Goal: Navigation & Orientation: Find specific page/section

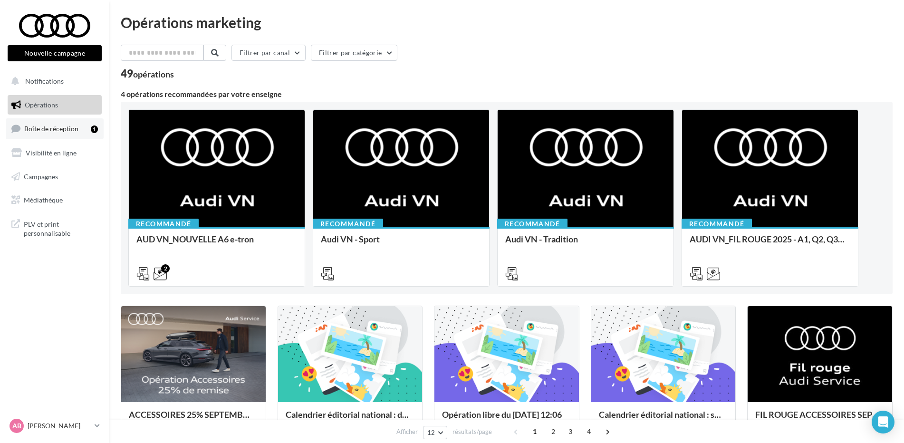
click at [43, 126] on span "Boîte de réception" at bounding box center [51, 129] width 54 height 8
click at [51, 202] on span "Médiathèque" at bounding box center [43, 200] width 39 height 8
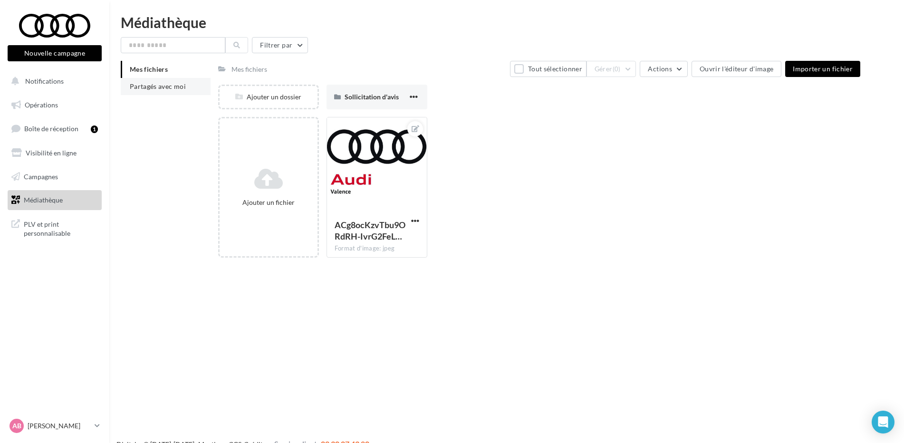
click at [169, 86] on span "Partagés avec moi" at bounding box center [158, 86] width 56 height 8
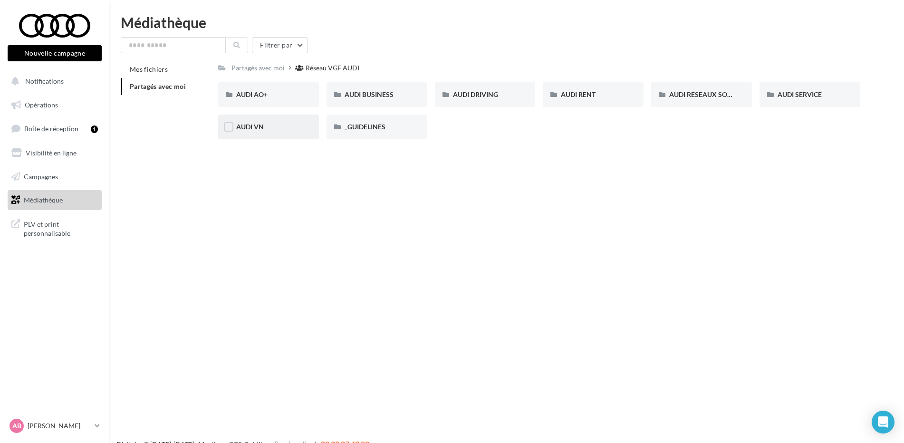
click at [264, 125] on div "AUDI VN" at bounding box center [268, 127] width 65 height 10
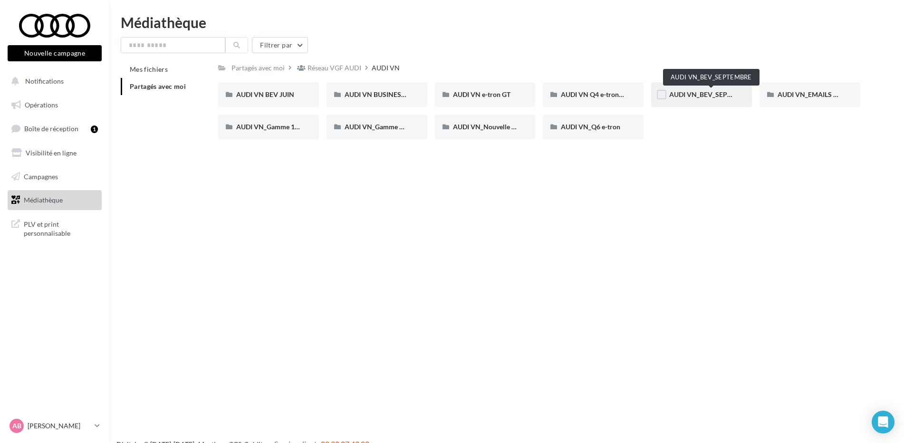
click at [699, 98] on span "AUDI VN_BEV_SEPTEMBRE" at bounding box center [711, 94] width 84 height 8
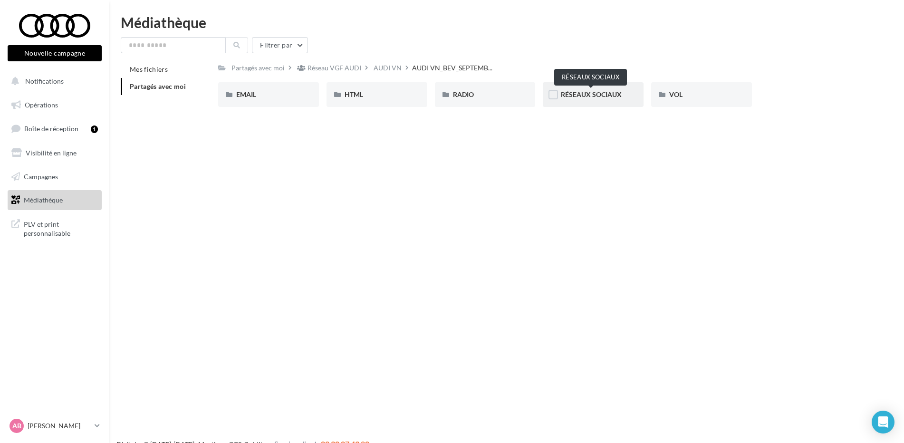
click at [598, 90] on span "RÉSEAUX SOCIAUX" at bounding box center [591, 94] width 61 height 8
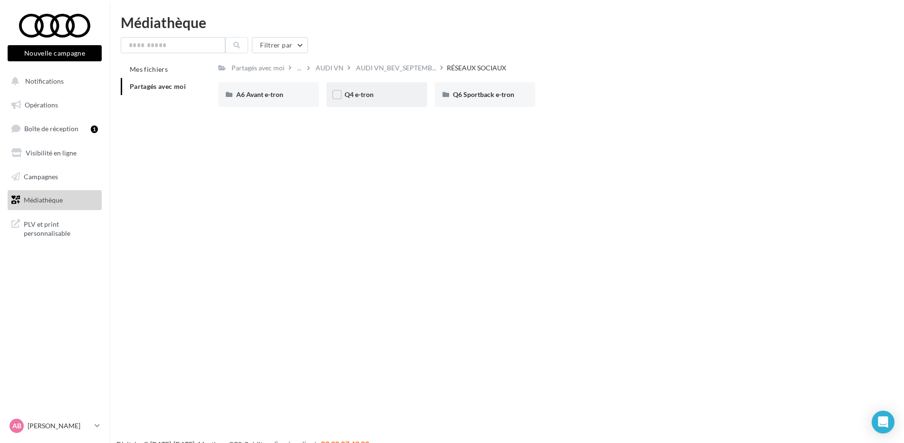
click at [381, 98] on div "Q4 e-tron" at bounding box center [377, 95] width 65 height 10
click at [381, 98] on div "POST LINK" at bounding box center [377, 95] width 65 height 10
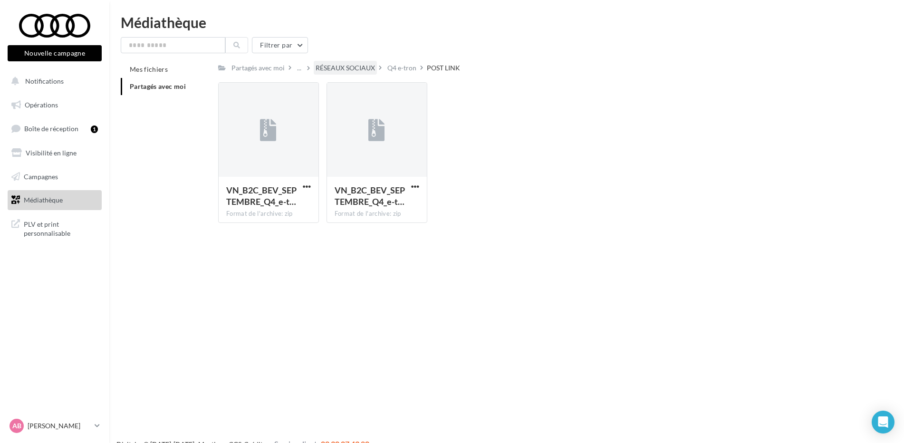
click at [367, 69] on div "RÉSEAUX SOCIAUX" at bounding box center [345, 68] width 59 height 10
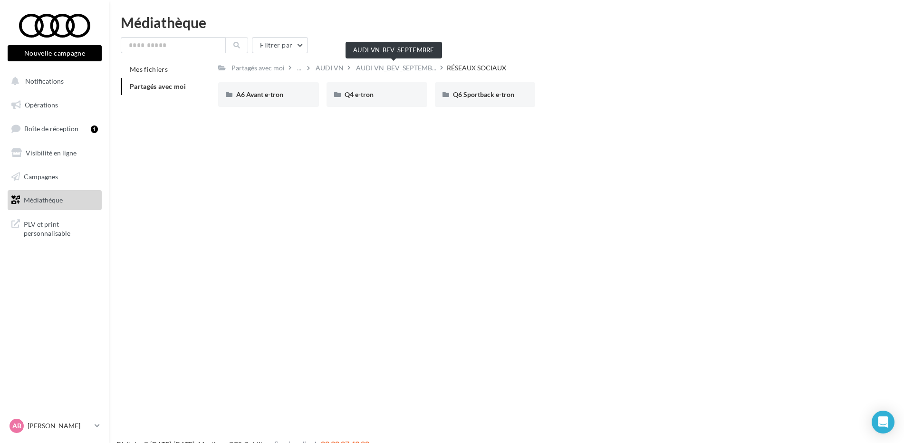
click at [367, 69] on span "AUDI VN_BEV_SEPTEMB..." at bounding box center [396, 68] width 80 height 10
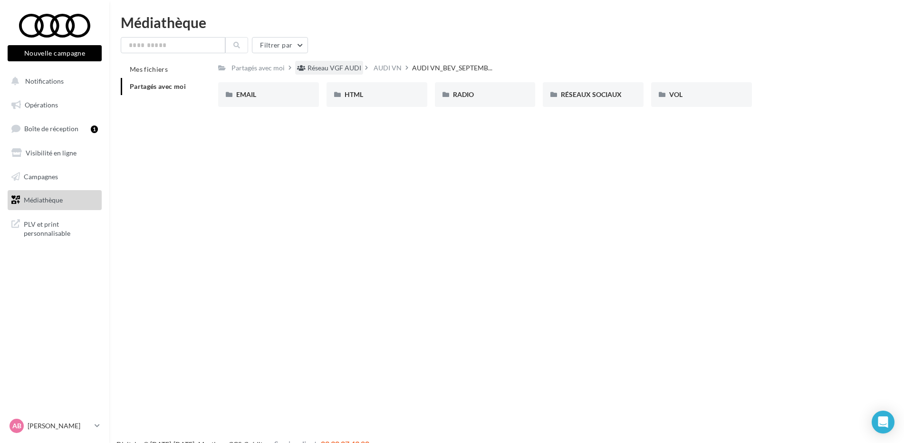
click at [346, 65] on div "Réseau VGF AUDI" at bounding box center [334, 68] width 54 height 10
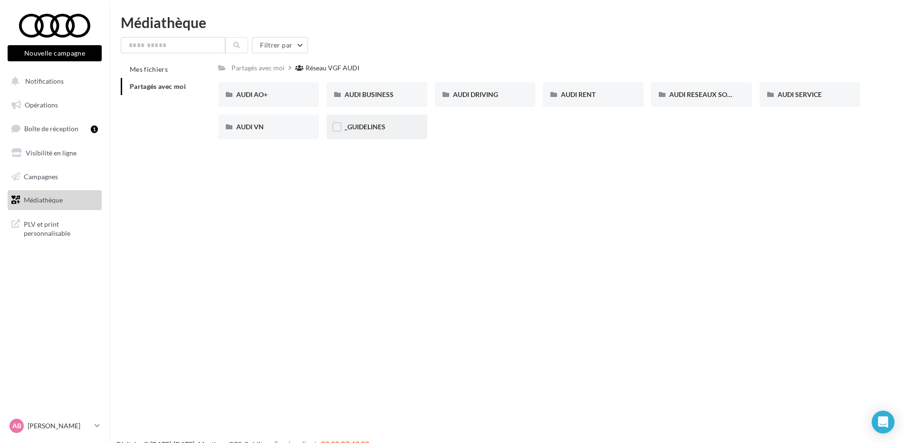
click at [355, 121] on div "_GUIDELINES" at bounding box center [376, 127] width 101 height 25
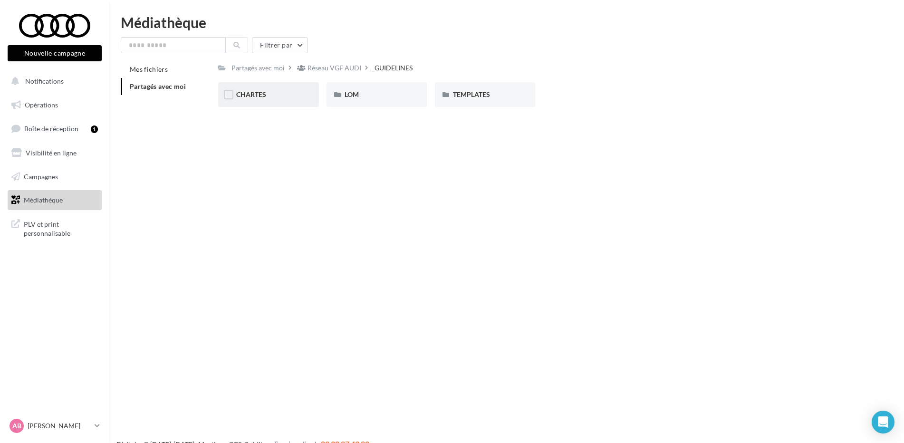
click at [267, 93] on div "CHARTES" at bounding box center [268, 95] width 65 height 10
